Goal: Transaction & Acquisition: Purchase product/service

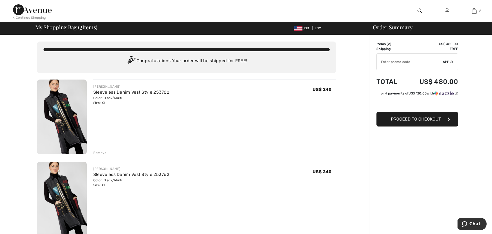
scroll to position [54, 0]
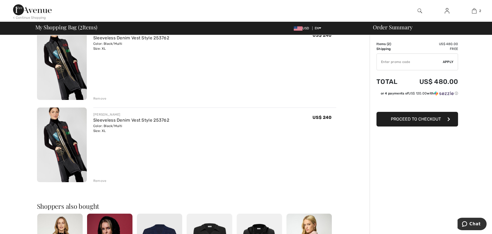
click at [99, 97] on div "Remove" at bounding box center [99, 98] width 13 height 5
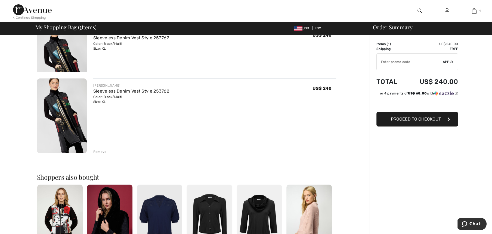
scroll to position [47, 0]
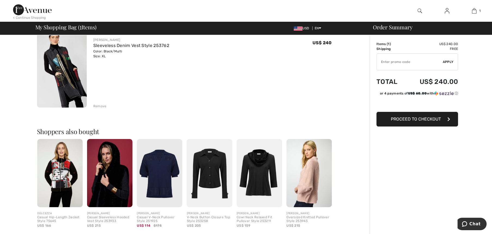
click at [60, 185] on img at bounding box center [59, 173] width 45 height 68
click at [60, 185] on div at bounding box center [246, 117] width 492 height 234
click at [59, 175] on img at bounding box center [59, 173] width 45 height 68
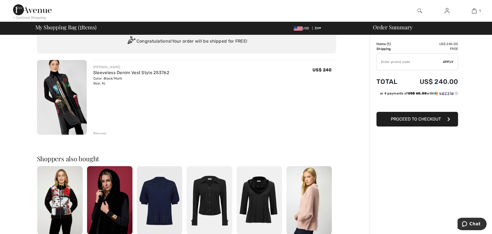
click at [416, 118] on span "Proceed to Checkout" at bounding box center [416, 119] width 50 height 5
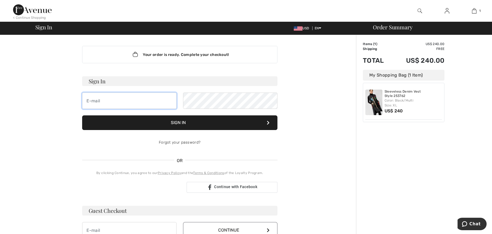
click at [115, 103] on input "email" at bounding box center [129, 101] width 94 height 16
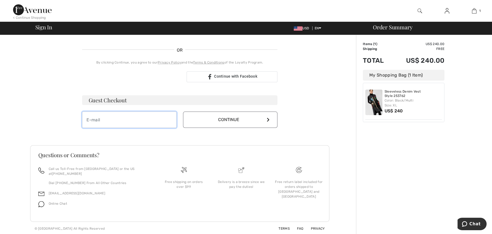
click at [108, 124] on input "email" at bounding box center [129, 120] width 94 height 16
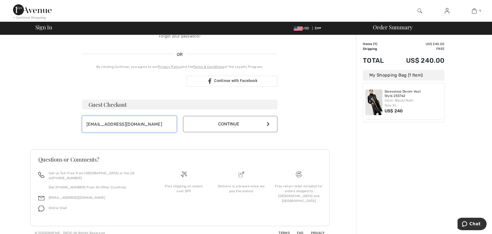
type input "paulapureheart21@aol.com"
click at [224, 126] on button "Continue" at bounding box center [230, 124] width 94 height 16
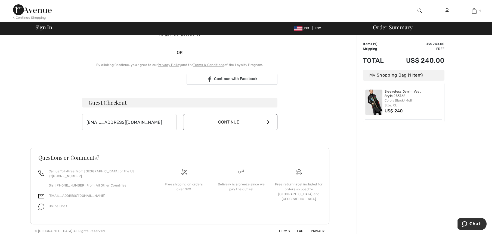
scroll to position [107, 0]
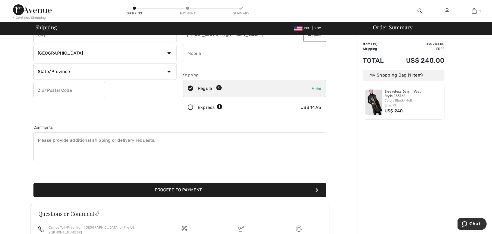
scroll to position [33, 0]
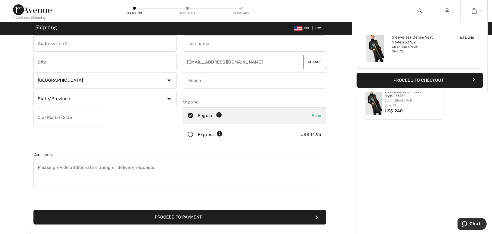
click at [475, 12] on img at bounding box center [474, 11] width 5 height 7
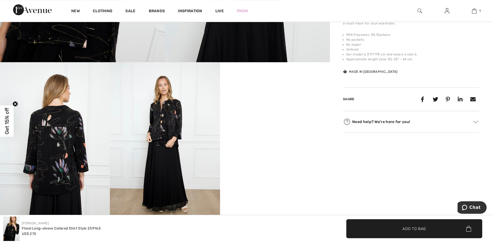
scroll to position [245, 0]
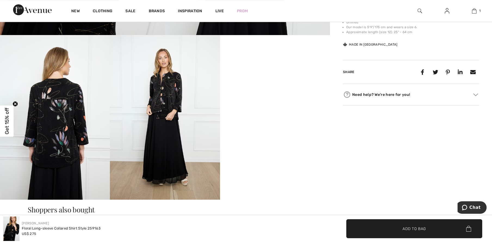
click at [279, 90] on video "Your browser does not support the video tag." at bounding box center [275, 62] width 110 height 55
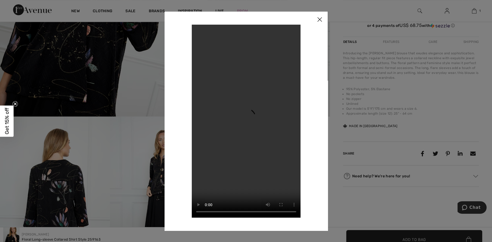
scroll to position [109, 0]
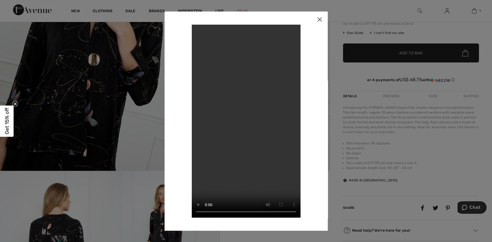
click at [324, 21] on img at bounding box center [319, 19] width 16 height 17
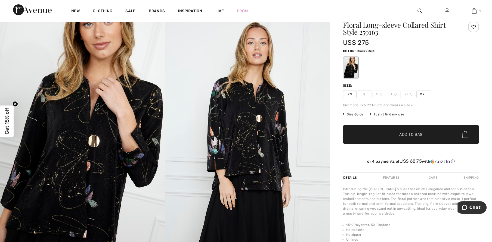
scroll to position [0, 0]
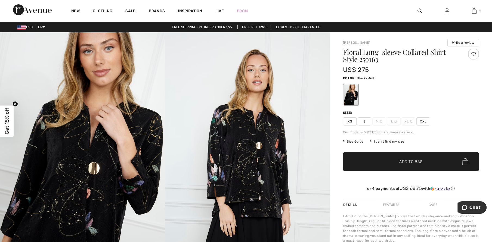
click at [406, 163] on span "Add to Bag" at bounding box center [410, 162] width 23 height 6
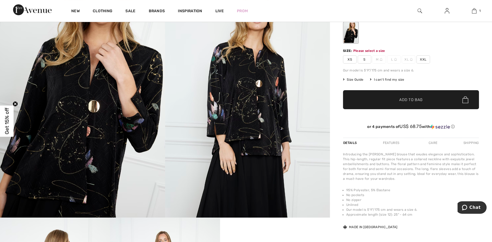
scroll to position [67, 0]
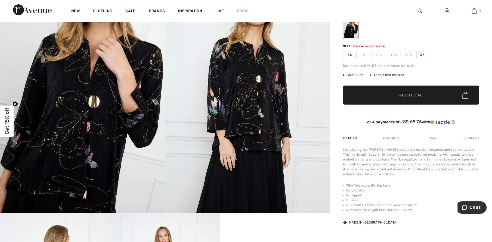
click at [425, 96] on span "✔ Added to Bag Add to Bag" at bounding box center [411, 95] width 136 height 19
click at [426, 54] on span "XXL" at bounding box center [423, 55] width 14 height 8
click at [352, 74] on span "Size Guide" at bounding box center [353, 75] width 20 height 5
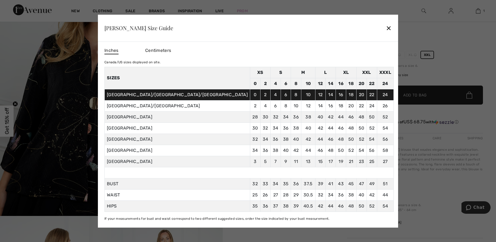
click at [356, 187] on td "47 119.4" at bounding box center [361, 183] width 11 height 11
click at [351, 28] on div "Frank Lyman Size Guide ✕" at bounding box center [248, 28] width 300 height 27
click at [386, 29] on div "✕" at bounding box center [389, 27] width 6 height 11
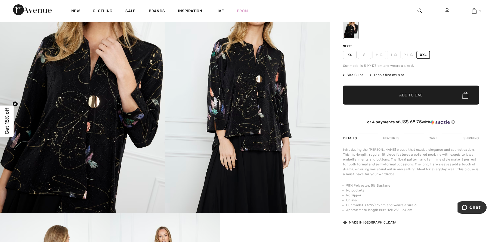
click at [408, 56] on span "XL" at bounding box center [409, 55] width 14 height 8
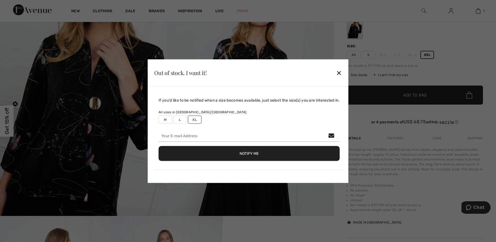
click at [260, 157] on button "Notify Me" at bounding box center [249, 153] width 181 height 15
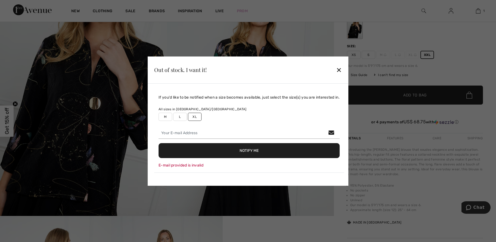
click at [342, 71] on div "✕" at bounding box center [339, 69] width 6 height 11
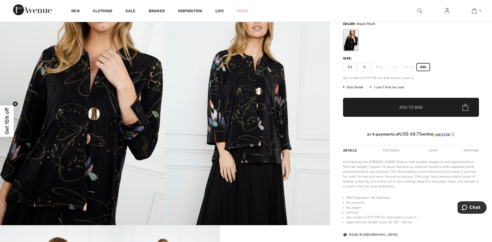
scroll to position [0, 0]
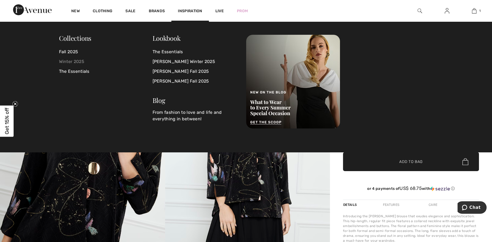
click at [72, 61] on link "Winter 2025" at bounding box center [106, 62] width 94 height 10
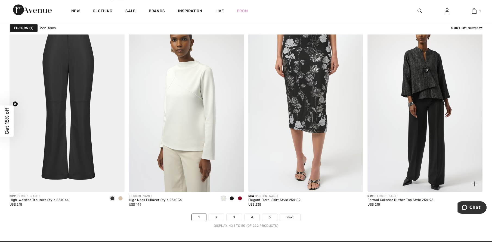
scroll to position [2938, 0]
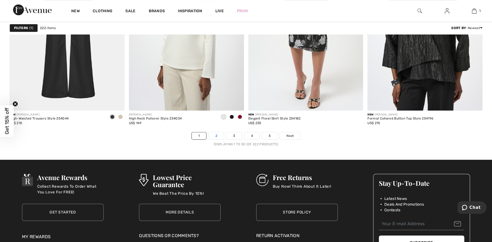
click at [218, 134] on link "2" at bounding box center [216, 135] width 15 height 7
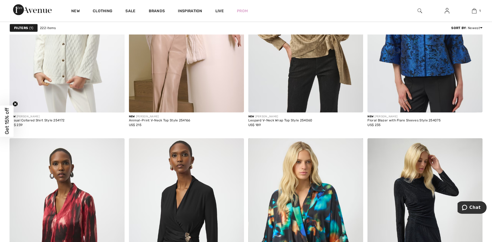
scroll to position [1986, 0]
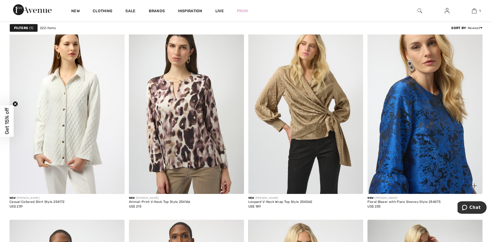
click at [420, 149] on img at bounding box center [425, 108] width 115 height 172
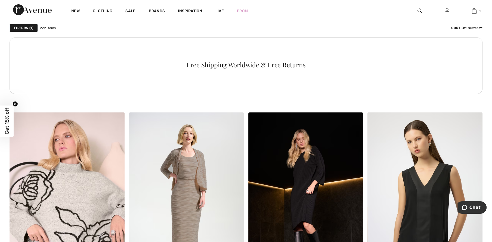
scroll to position [2394, 0]
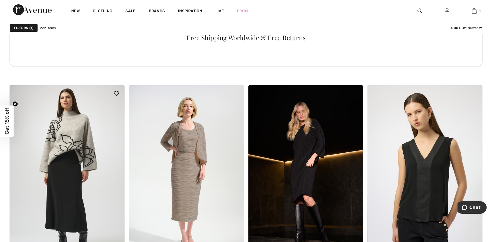
click at [76, 143] on img at bounding box center [67, 171] width 115 height 172
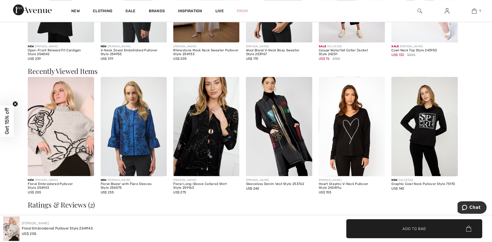
scroll to position [843, 0]
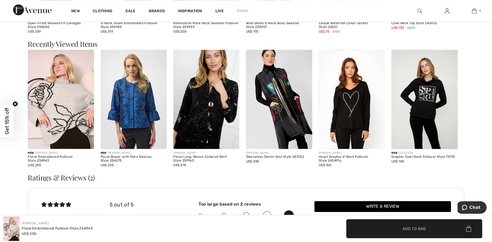
click at [344, 136] on img at bounding box center [352, 99] width 66 height 99
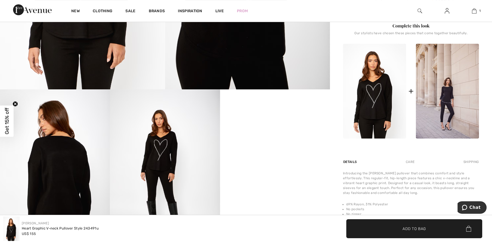
scroll to position [272, 0]
